Goal: Navigation & Orientation: Find specific page/section

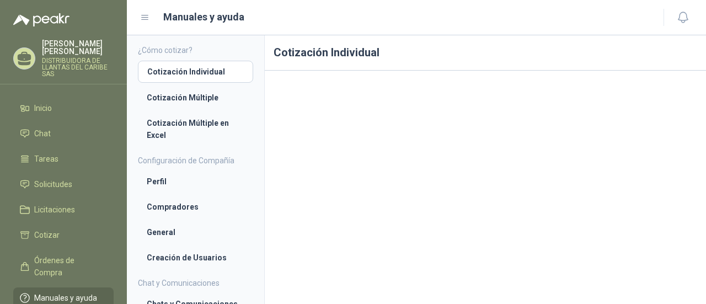
scroll to position [140, 0]
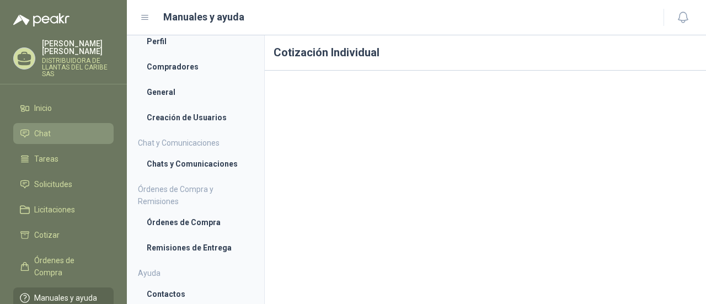
click at [49, 131] on span "Chat" at bounding box center [42, 133] width 17 height 12
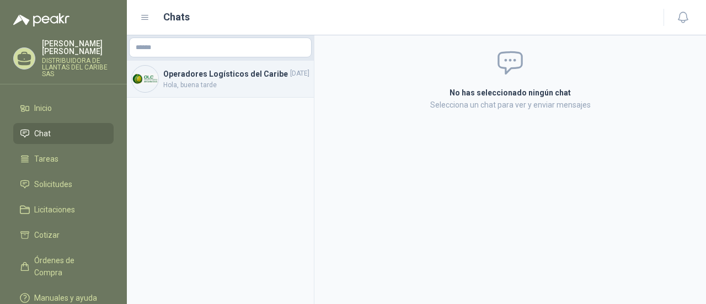
click at [216, 80] on h4 "Operadores Logísticos del Caribe" at bounding box center [225, 74] width 125 height 12
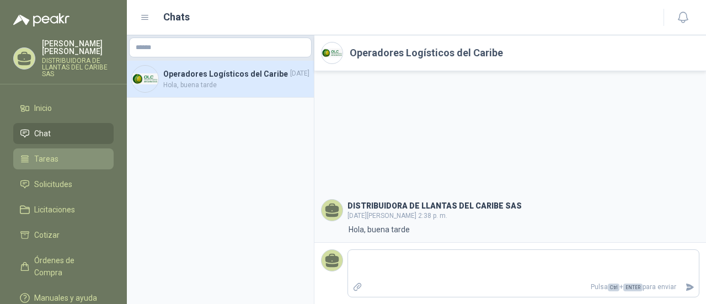
click at [43, 163] on span "Tareas" at bounding box center [46, 159] width 24 height 12
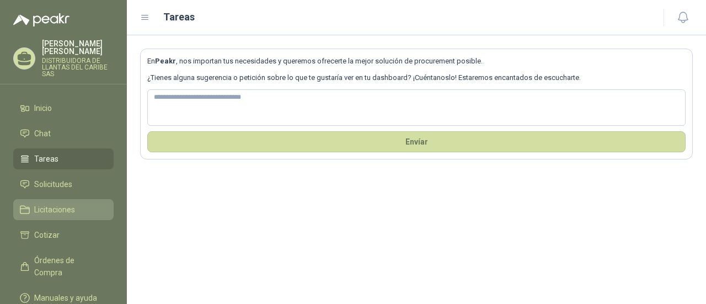
click at [77, 210] on li "Licitaciones" at bounding box center [63, 209] width 87 height 12
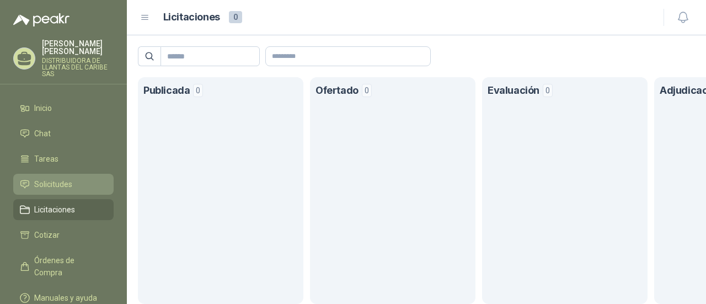
click at [81, 189] on li "Solicitudes" at bounding box center [63, 184] width 87 height 12
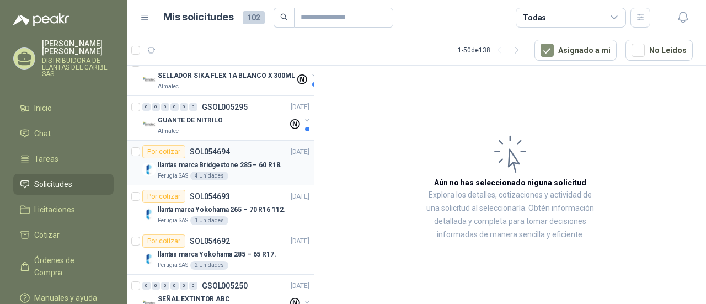
scroll to position [55, 0]
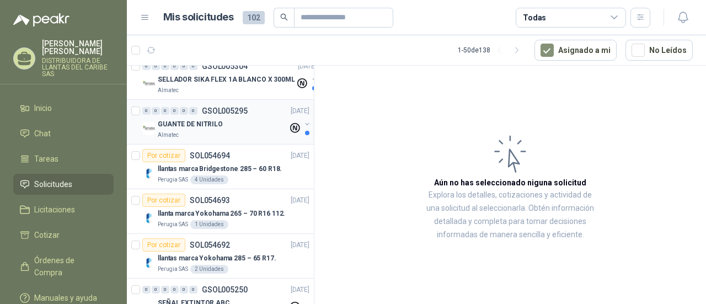
click at [245, 121] on div "GUANTE DE NITRILO" at bounding box center [223, 123] width 130 height 13
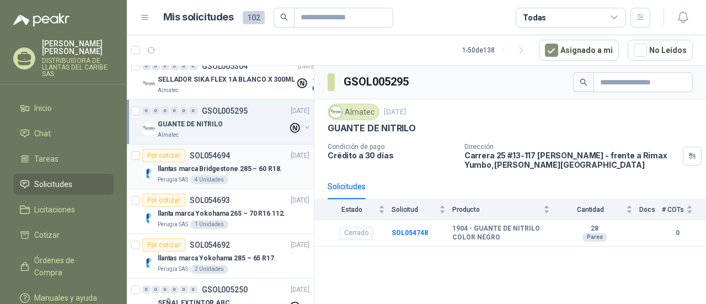
click at [245, 166] on p "llantas marca Bridgestone 285 – 60 R18." at bounding box center [220, 169] width 124 height 10
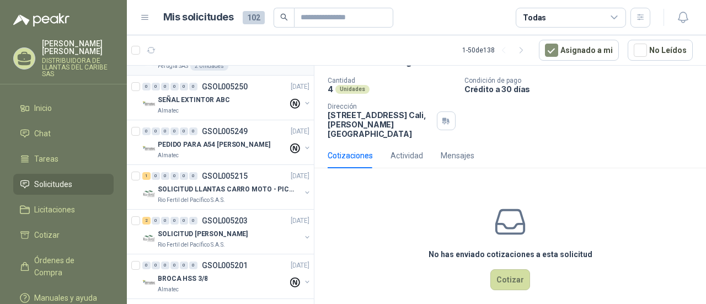
scroll to position [276, 0]
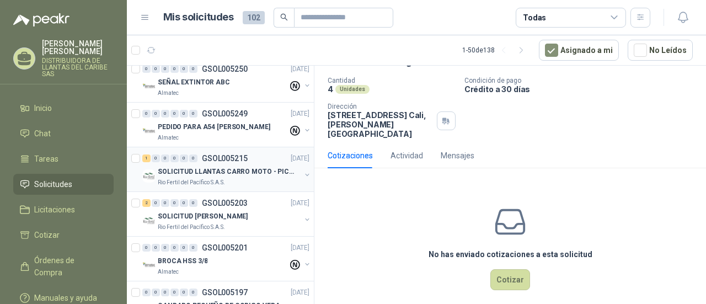
click at [192, 170] on p "SOLICITUD LLANTAS CARRO MOTO - PICHINDE" at bounding box center [226, 172] width 137 height 10
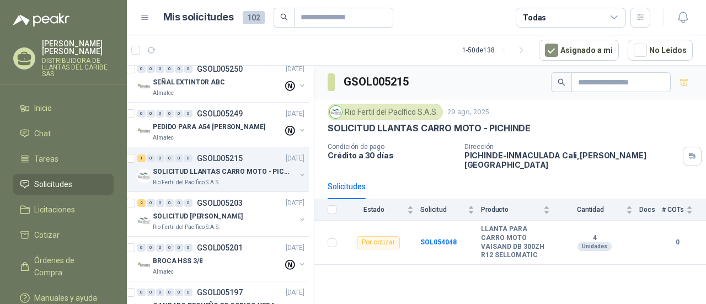
scroll to position [276, 13]
click at [583, 276] on div "GSOL005215 Rio Fertil [PERSON_NAME] S.A.S. [DATE] SOLICITUD LLANTAS CARRO MOTO …" at bounding box center [510, 187] width 392 height 242
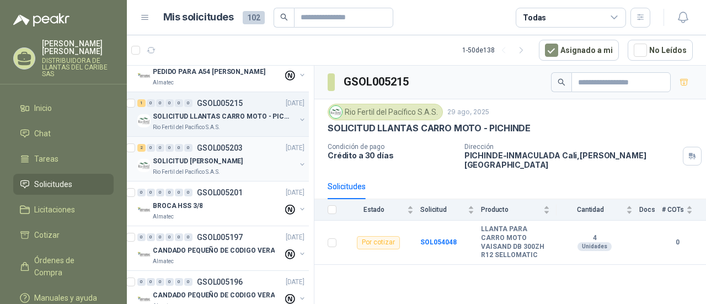
click at [225, 168] on div "Rio Fertil del Pacífico S.A.S." at bounding box center [224, 172] width 143 height 9
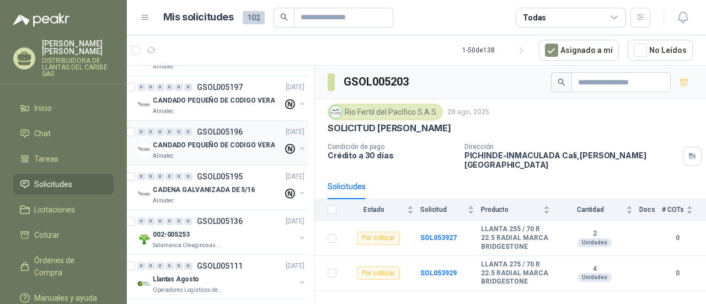
scroll to position [496, 13]
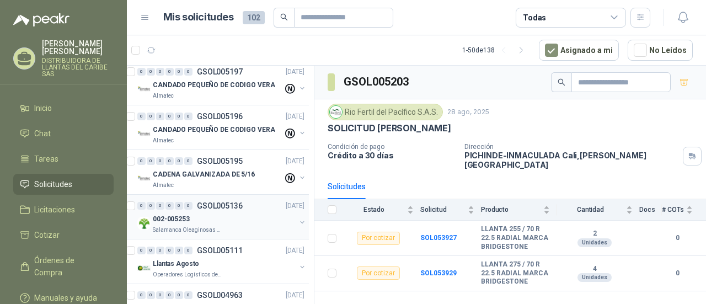
click at [223, 218] on div "002-005253" at bounding box center [224, 218] width 143 height 13
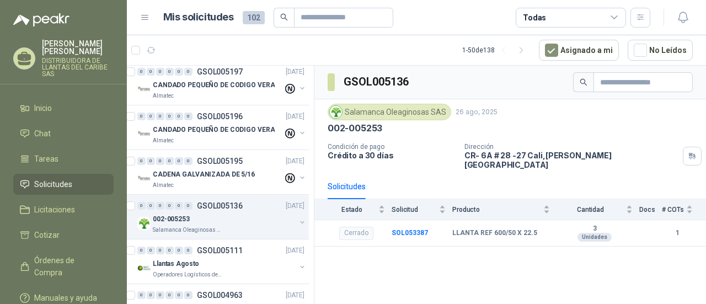
scroll to position [551, 13]
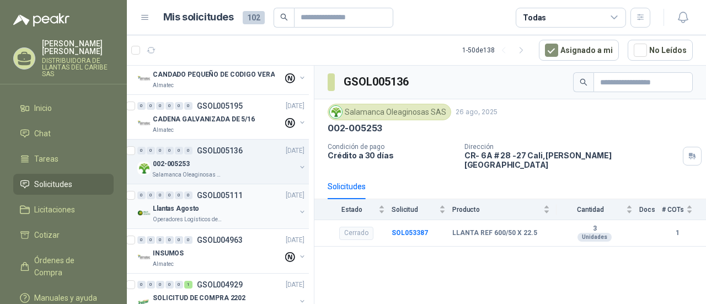
click at [231, 208] on div "Llantas Agosto" at bounding box center [224, 208] width 143 height 13
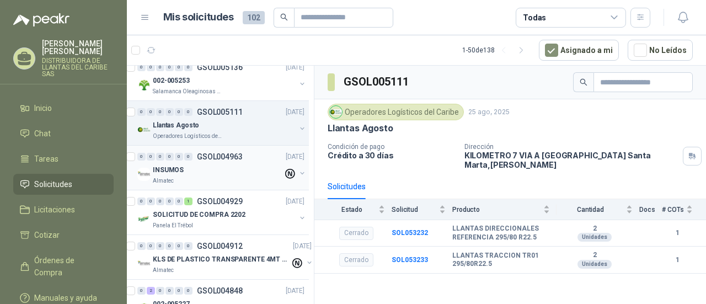
scroll to position [662, 13]
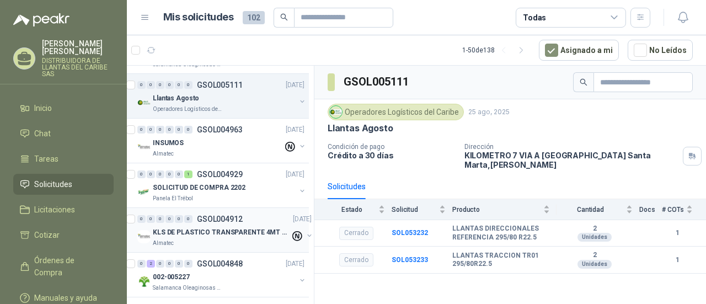
click at [216, 239] on div "Almatec" at bounding box center [221, 243] width 137 height 9
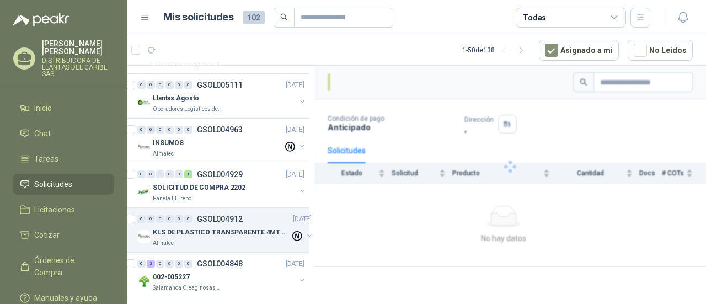
scroll to position [717, 13]
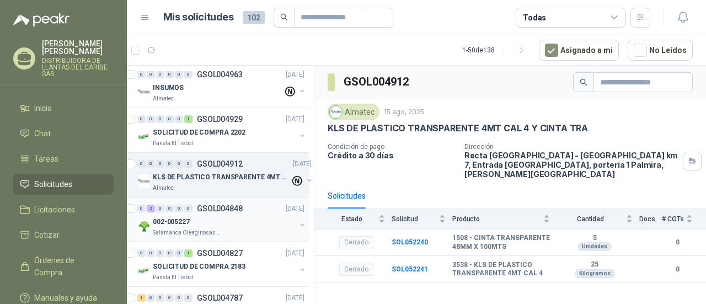
click at [216, 223] on div "002-005227" at bounding box center [224, 221] width 143 height 13
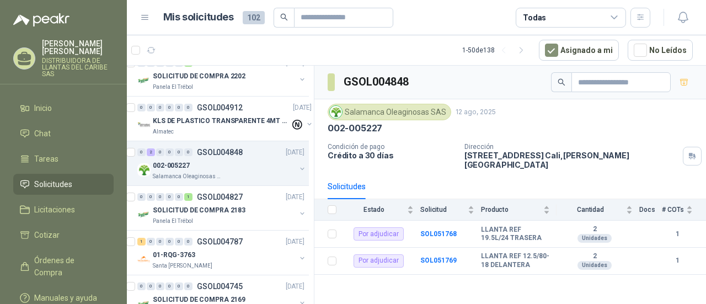
scroll to position [827, 13]
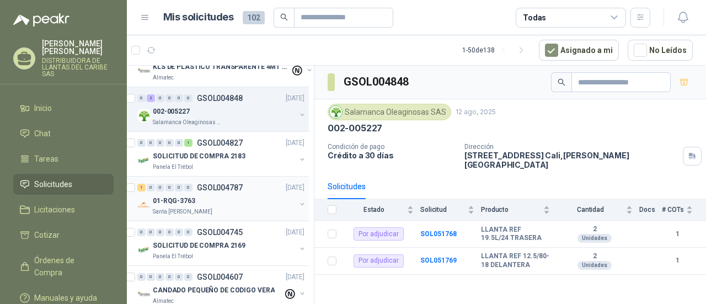
click at [219, 197] on div "01-RQG-3763" at bounding box center [224, 200] width 143 height 13
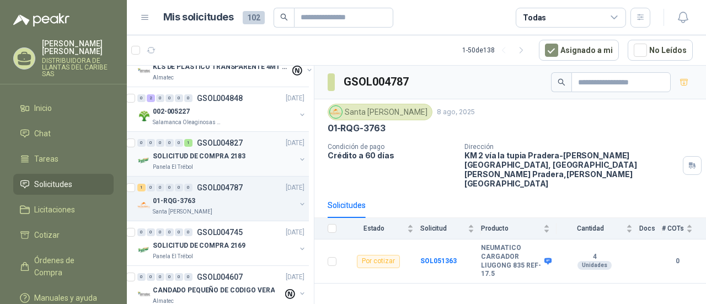
click at [239, 156] on div "SOLICITUD DE COMPRA 2183" at bounding box center [224, 155] width 143 height 13
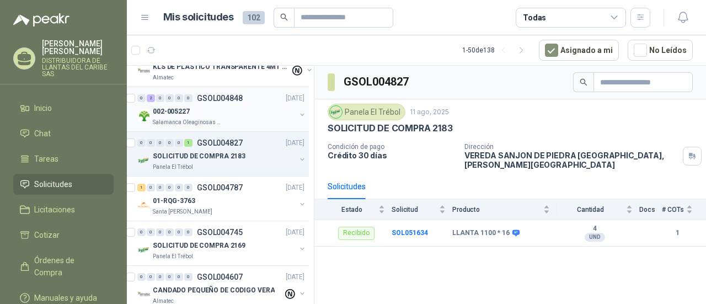
click at [211, 123] on div "0 2 0 0 0 0 GSOL004848 [DATE] 002-005227 Salamanca Oleaginosas SAS" at bounding box center [215, 109] width 187 height 45
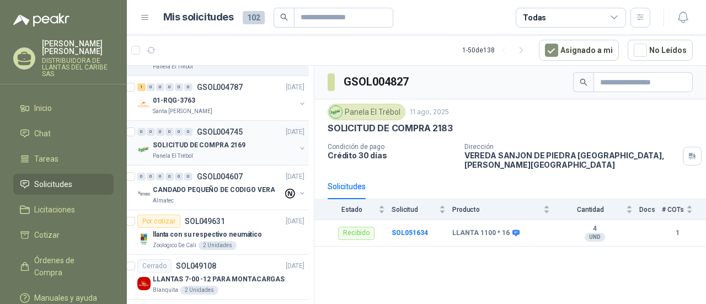
scroll to position [937, 13]
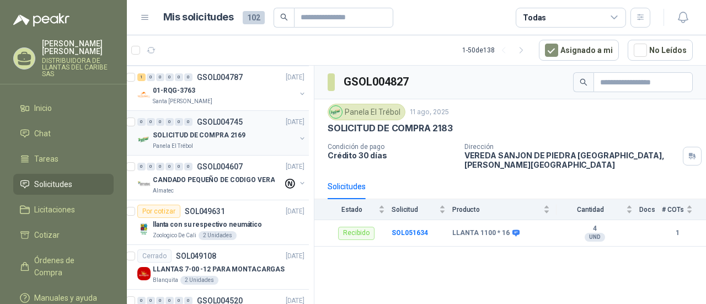
click at [206, 142] on div "Panela El Trébol" at bounding box center [224, 146] width 143 height 9
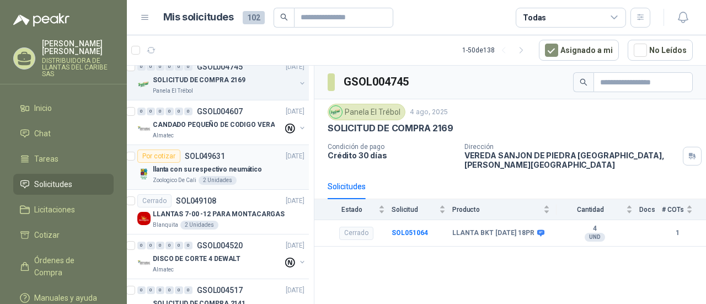
click at [234, 163] on div "llanta con su respectivo neumático" at bounding box center [229, 169] width 152 height 13
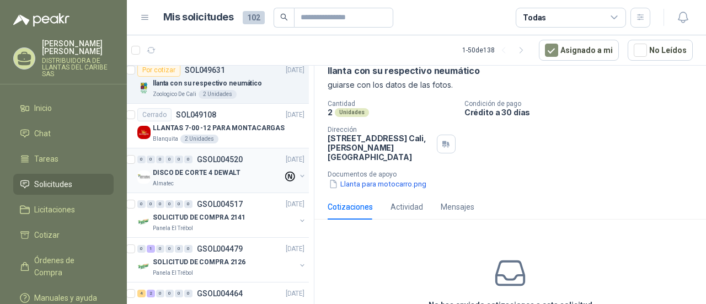
scroll to position [1103, 13]
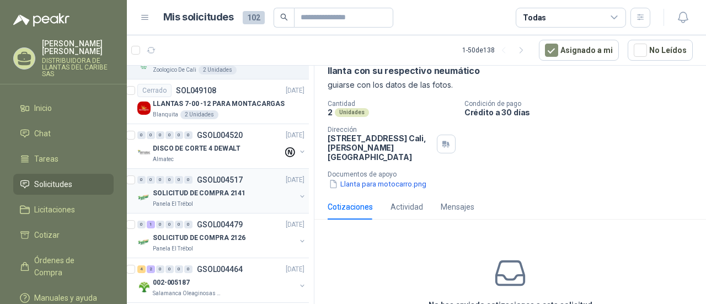
click at [210, 188] on p "SOLICITUD DE COMPRA 2141" at bounding box center [199, 193] width 93 height 10
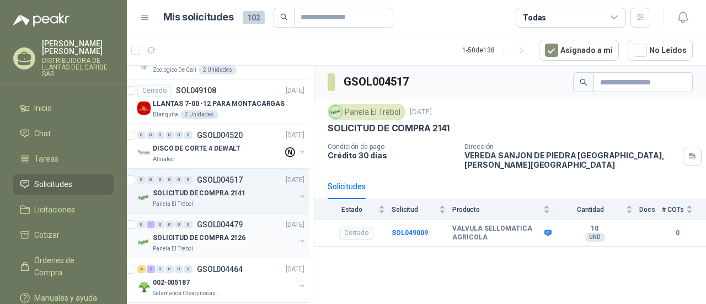
click at [232, 231] on div "SOLICITUD DE COMPRA 2126" at bounding box center [224, 237] width 143 height 13
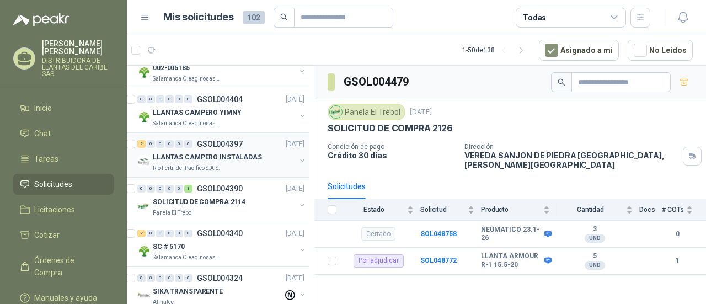
scroll to position [1379, 13]
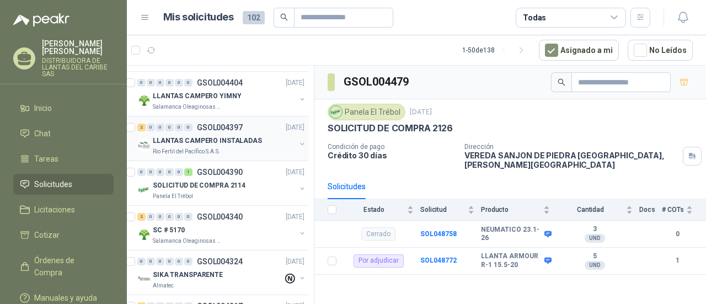
click at [201, 147] on p "Rio Fertil del Pacífico S.A.S." at bounding box center [186, 151] width 67 height 9
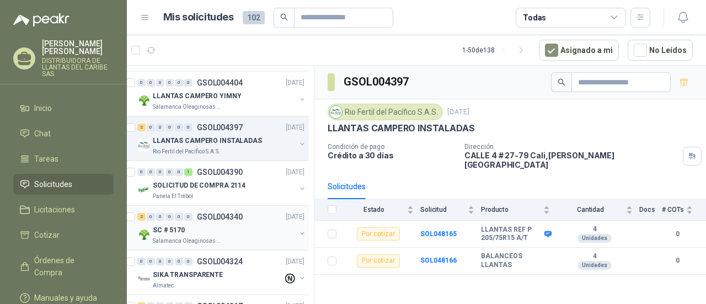
click at [212, 237] on div "Salamanca Oleaginosas SAS" at bounding box center [224, 241] width 143 height 9
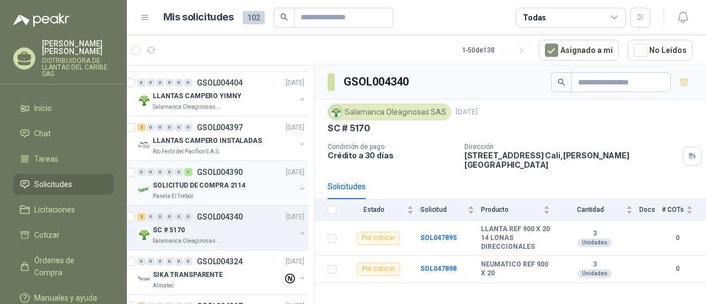
click at [203, 192] on div "Panela El Trébol" at bounding box center [224, 196] width 143 height 9
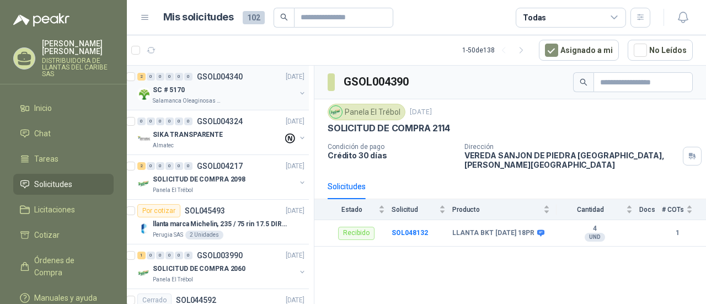
scroll to position [1544, 13]
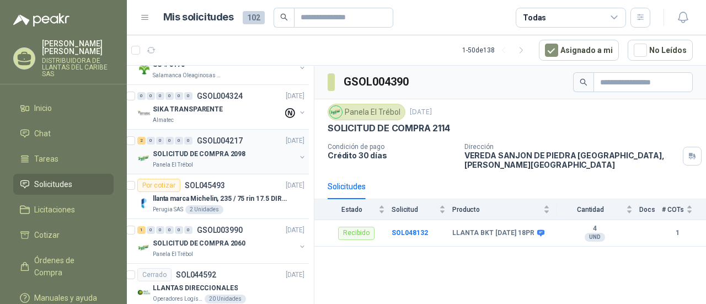
click at [221, 152] on div "SOLICITUD DE COMPRA 2098" at bounding box center [224, 153] width 143 height 13
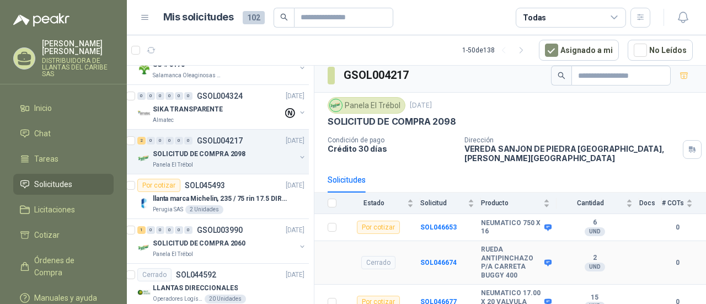
scroll to position [9, 0]
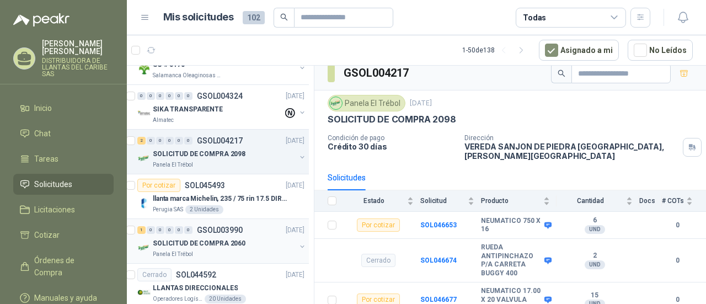
click at [201, 239] on p "SOLICITUD DE COMPRA 2060" at bounding box center [199, 243] width 93 height 10
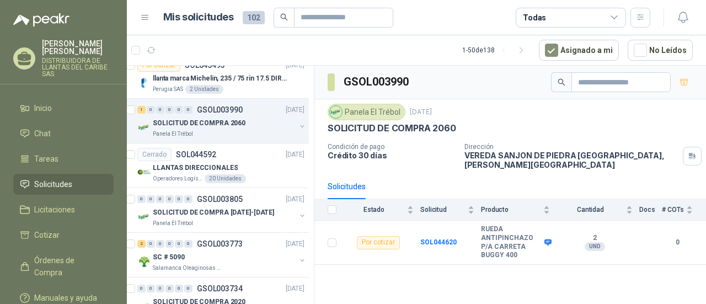
scroll to position [1689, 13]
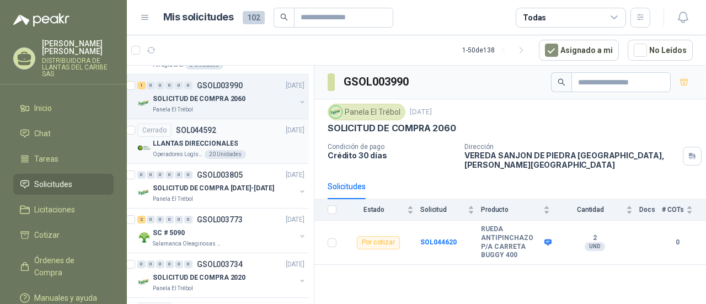
click at [204, 138] on p "LLANTAS DIRECCIONALES" at bounding box center [195, 143] width 85 height 10
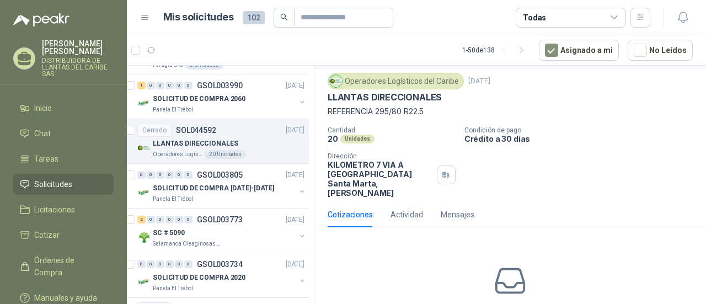
scroll to position [12, 0]
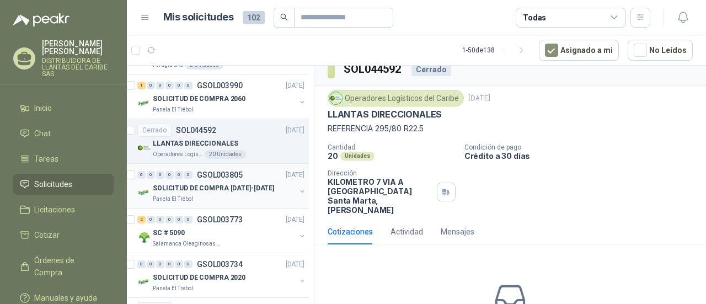
click at [234, 195] on div "Panela El Trébol" at bounding box center [224, 199] width 143 height 9
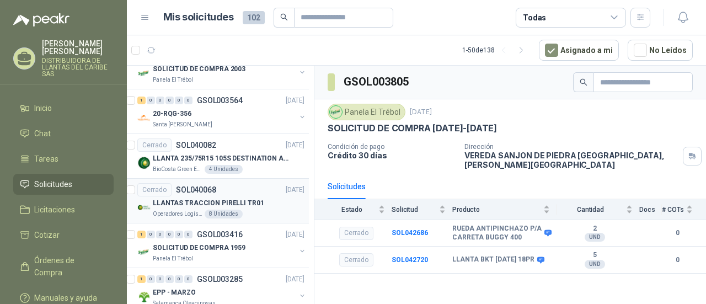
scroll to position [2006, 13]
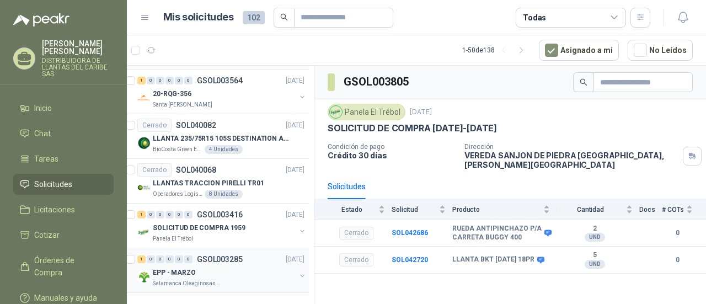
click at [237, 279] on div "Salamanca Oleaginosas SAS" at bounding box center [224, 283] width 143 height 9
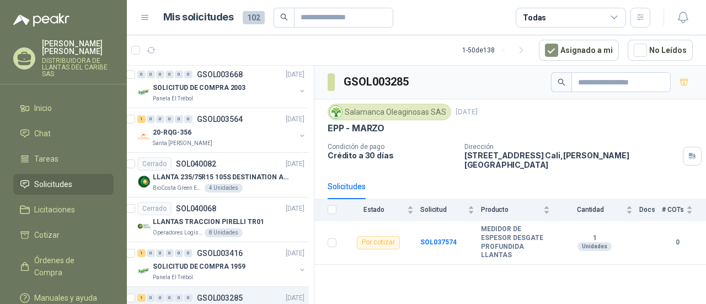
scroll to position [2006, 13]
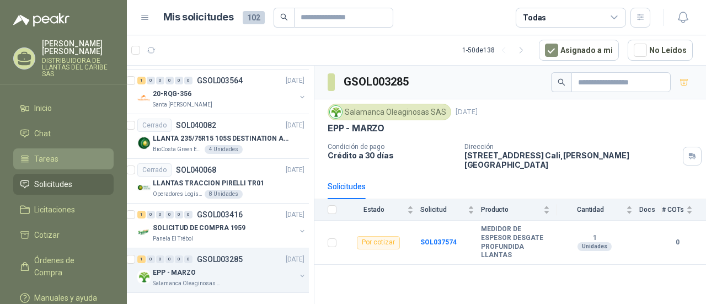
click at [65, 166] on link "Tareas" at bounding box center [63, 158] width 100 height 21
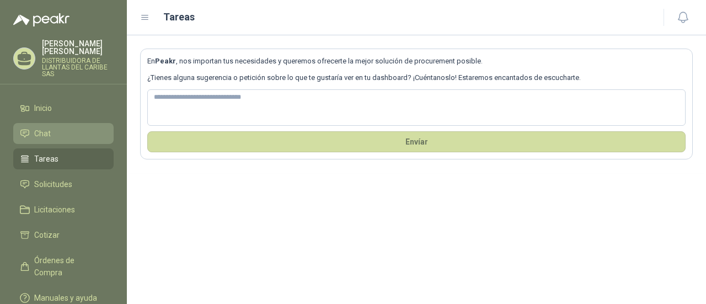
click at [51, 130] on li "Chat" at bounding box center [63, 133] width 87 height 12
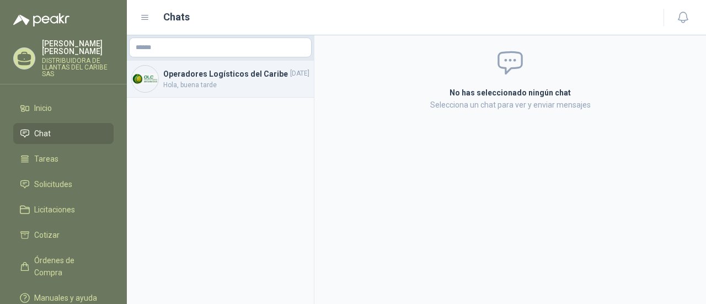
click at [217, 80] on h4 "Operadores Logísticos del Caribe" at bounding box center [225, 74] width 125 height 12
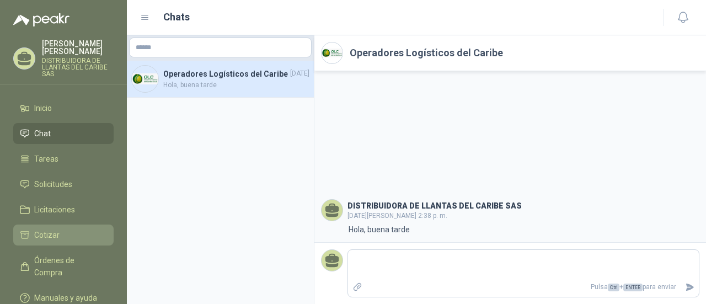
click at [67, 237] on li "Cotizar" at bounding box center [63, 235] width 87 height 12
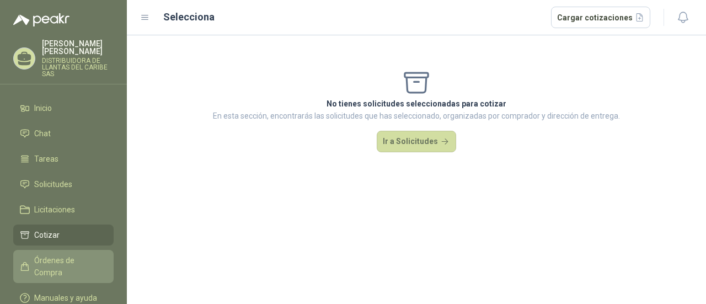
click at [72, 261] on span "Órdenes de Compra" at bounding box center [68, 266] width 69 height 24
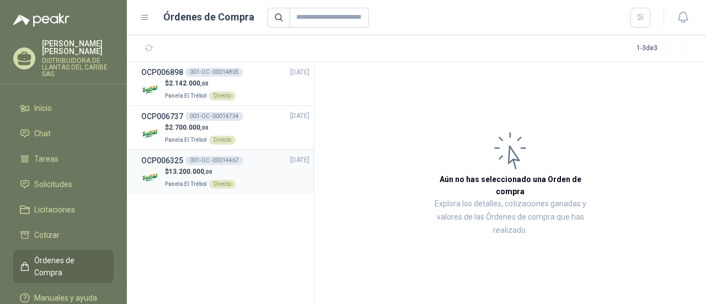
click at [250, 178] on div "$ 13.200.000 ,00 Panela El Trébol Directo" at bounding box center [225, 178] width 168 height 23
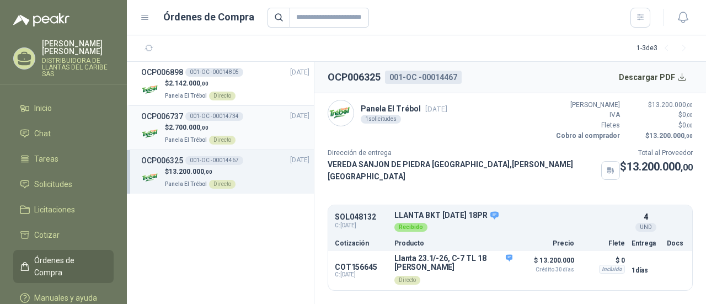
click at [264, 131] on div "$ 2.700.000 ,00 Panela El Trébol Directo" at bounding box center [225, 133] width 168 height 23
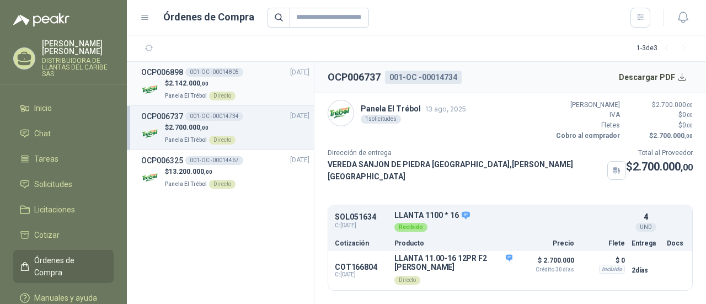
click at [171, 95] on span "Panela El Trébol" at bounding box center [186, 96] width 42 height 6
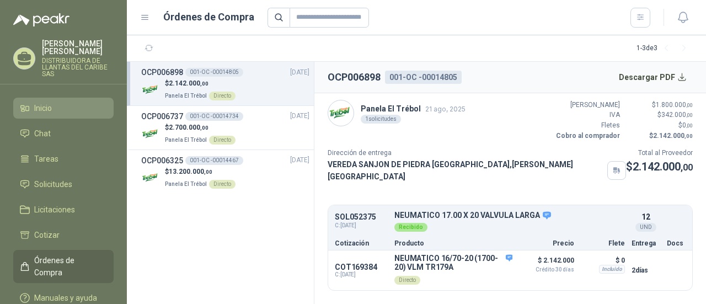
click at [44, 114] on span "Inicio" at bounding box center [43, 108] width 18 height 12
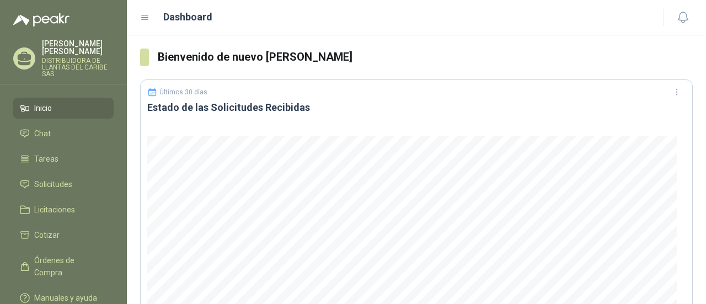
click at [76, 57] on p "DISTRIBUIDORA DE LLANTAS DEL CARIBE SAS" at bounding box center [78, 67] width 72 height 20
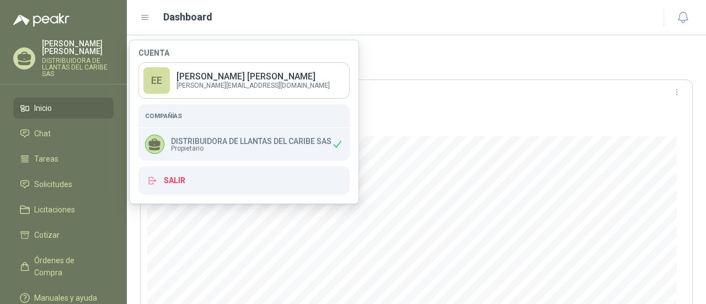
click at [438, 60] on h3 "Bienvenido de nuevo [PERSON_NAME]" at bounding box center [425, 57] width 535 height 17
